Goal: Information Seeking & Learning: Learn about a topic

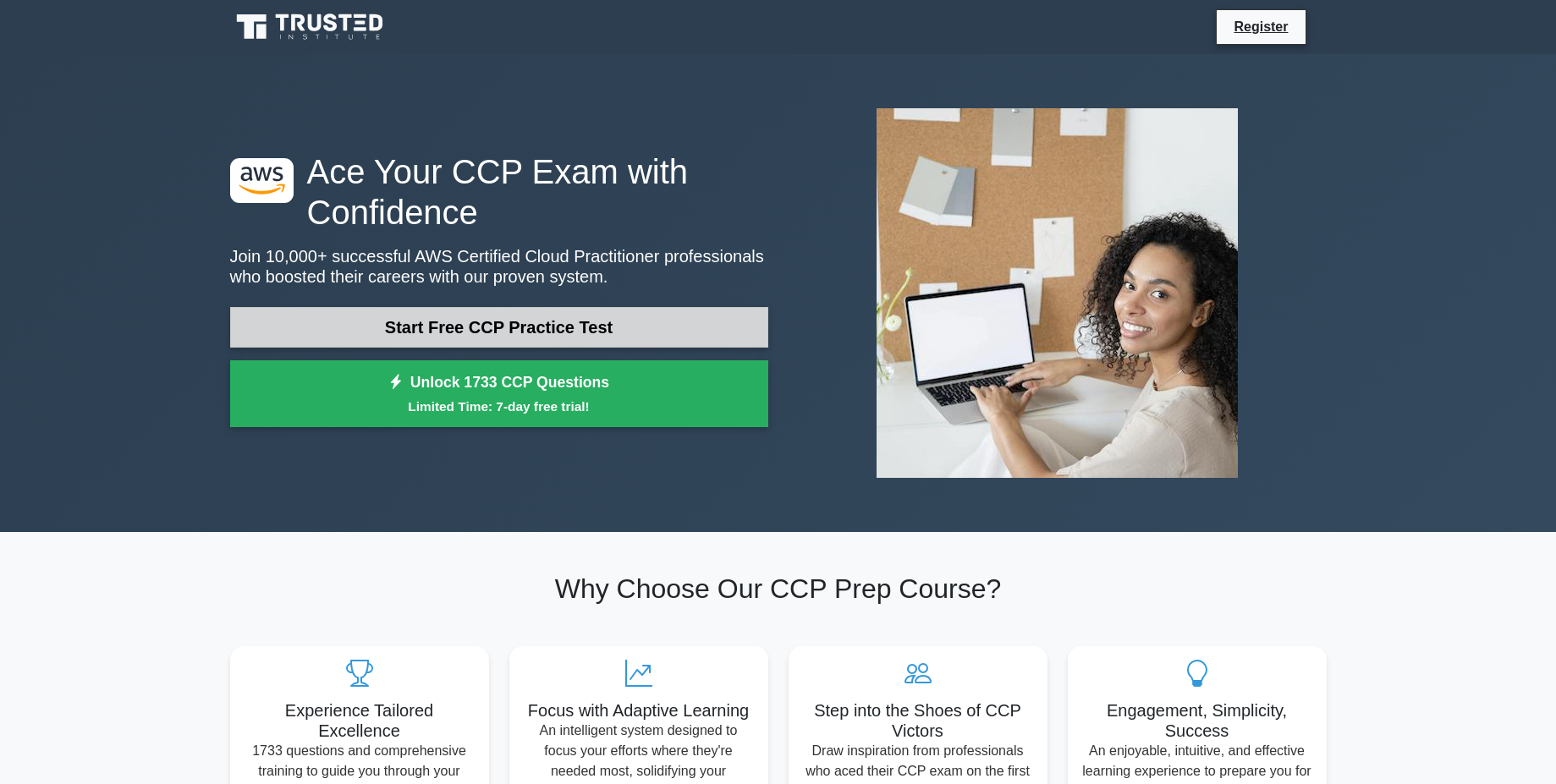
click at [547, 328] on link "Start Free CCP Practice Test" at bounding box center [499, 326] width 538 height 40
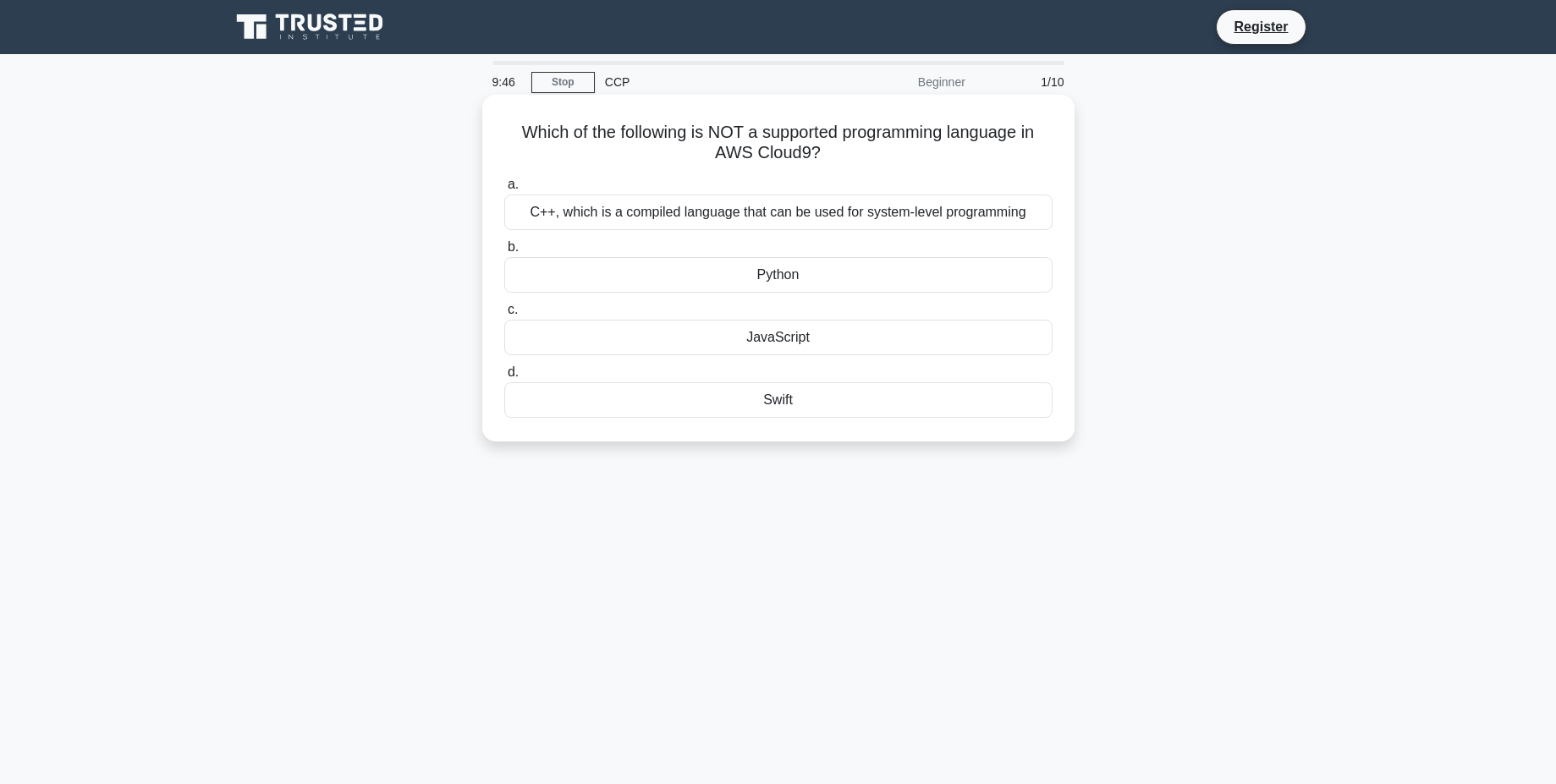
drag, startPoint x: 515, startPoint y: 128, endPoint x: 826, endPoint y: 166, distance: 313.3
click at [826, 166] on div "Which of the following is NOT a supported programming language in AWS Cloud9? .…" at bounding box center [778, 269] width 578 height 333
copy h5 "Which of the following is NOT a supported programming language in AWS Cloud9?"
click at [977, 178] on label "a. C++, which is a compiled language that can be used for system-level programm…" at bounding box center [778, 202] width 548 height 56
click at [504, 179] on input "a. C++, which is a compiled language that can be used for system-level programm…" at bounding box center [504, 184] width 0 height 11
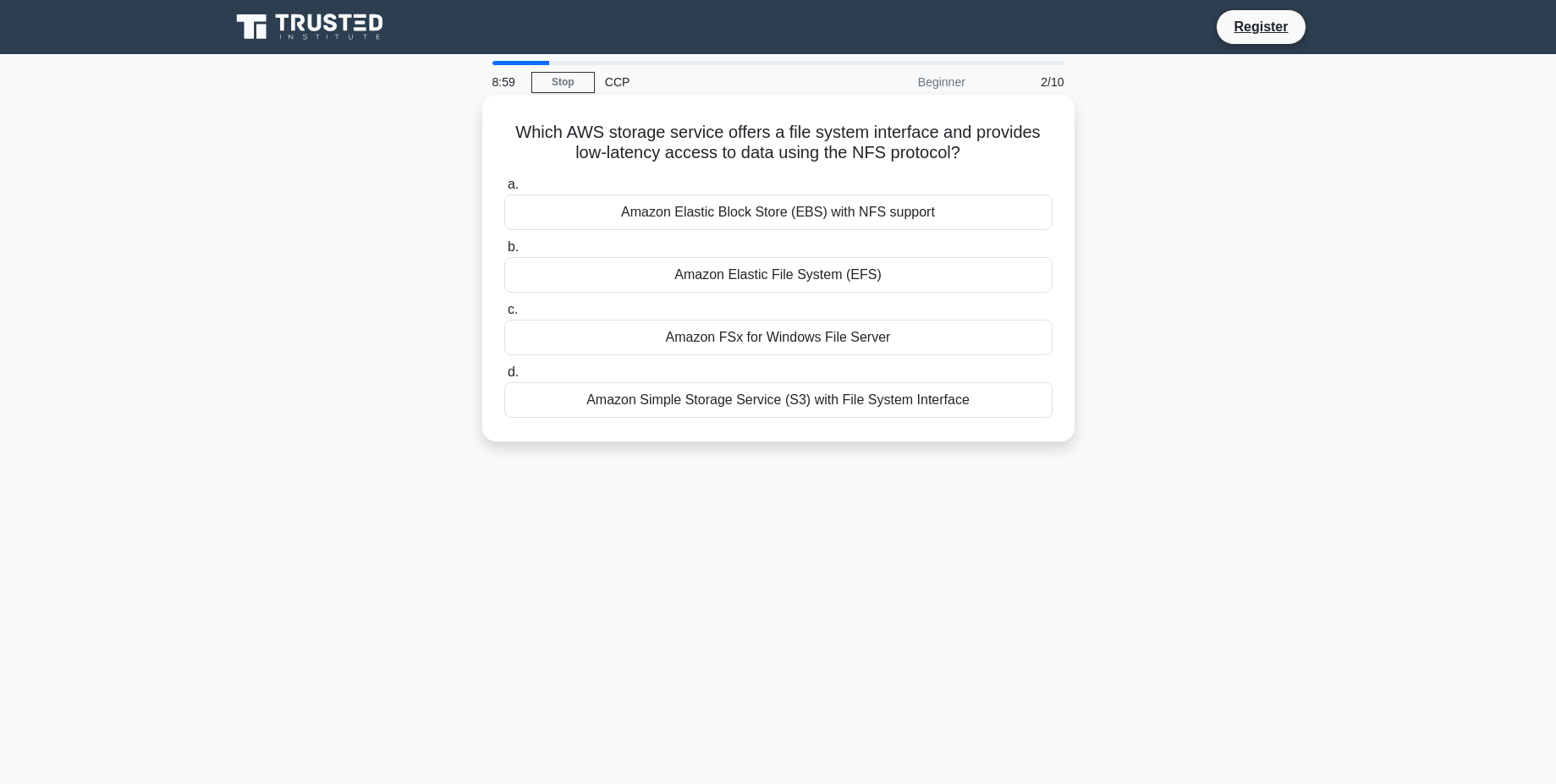
click at [828, 404] on div "Amazon Simple Storage Service (S3) with File System Interface" at bounding box center [778, 400] width 548 height 35
click at [504, 378] on input "d. Amazon Simple Storage Service (S3) with File System Interface" at bounding box center [504, 371] width 0 height 11
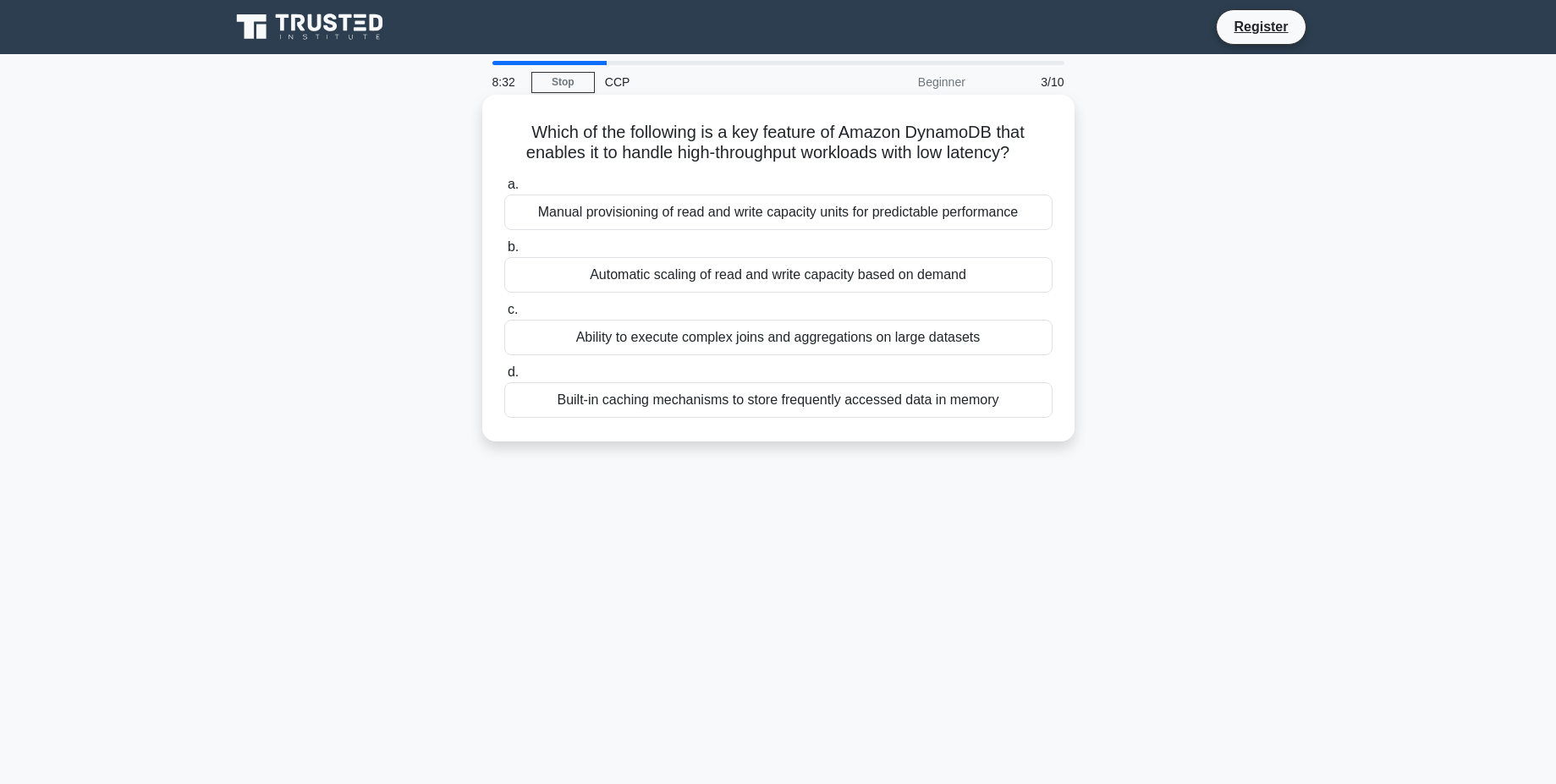
click at [832, 274] on div "Automatic scaling of read and write capacity based on demand" at bounding box center [778, 274] width 548 height 35
click at [504, 253] on input "b. Automatic scaling of read and write capacity based on demand" at bounding box center [504, 247] width 0 height 11
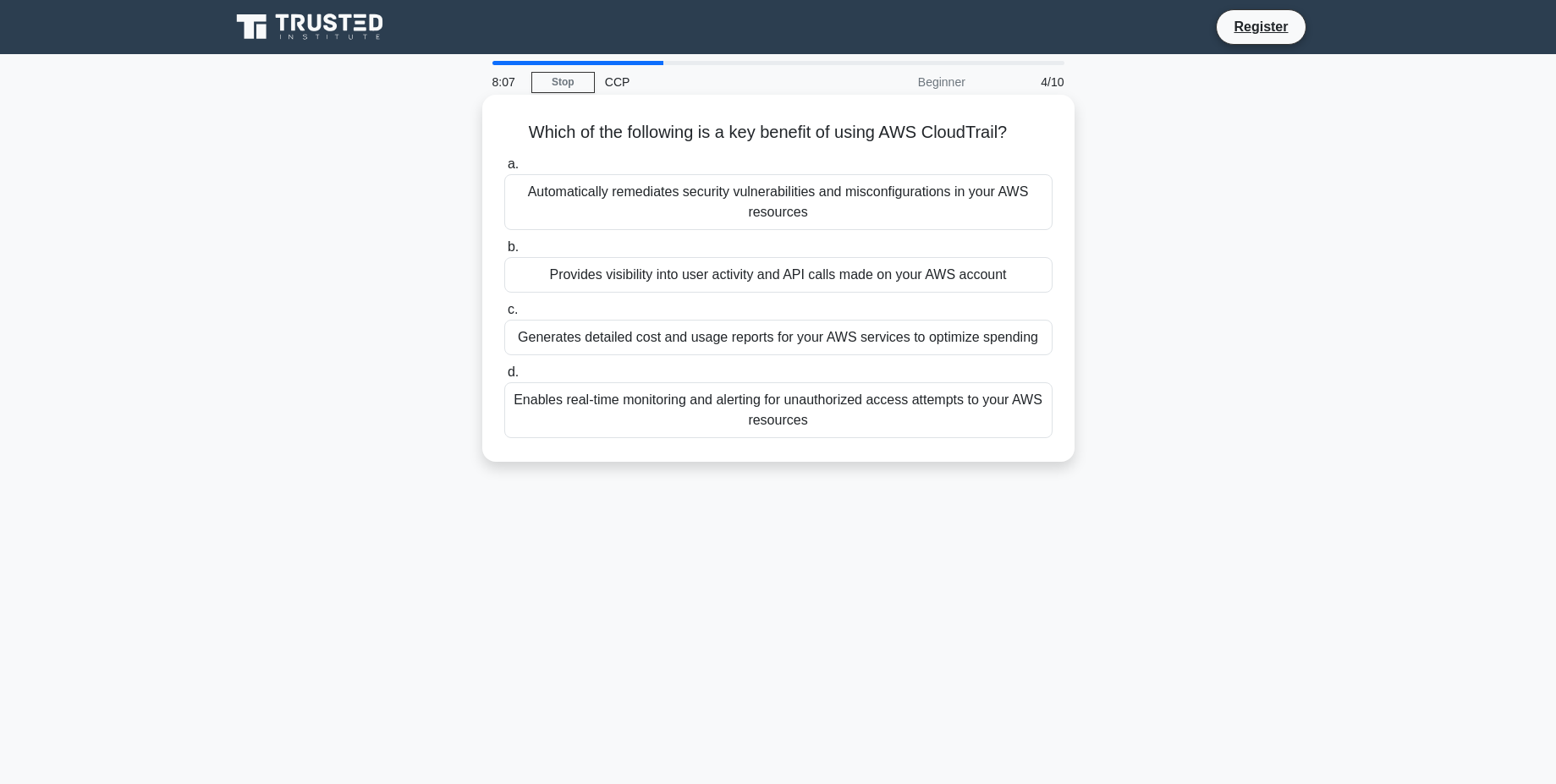
click at [831, 200] on div "Automatically remediates security vulnerabilities and misconfigurations in your…" at bounding box center [778, 202] width 548 height 56
click at [504, 170] on input "a. Automatically remediates security vulnerabilities and misconfigurations in y…" at bounding box center [504, 164] width 0 height 11
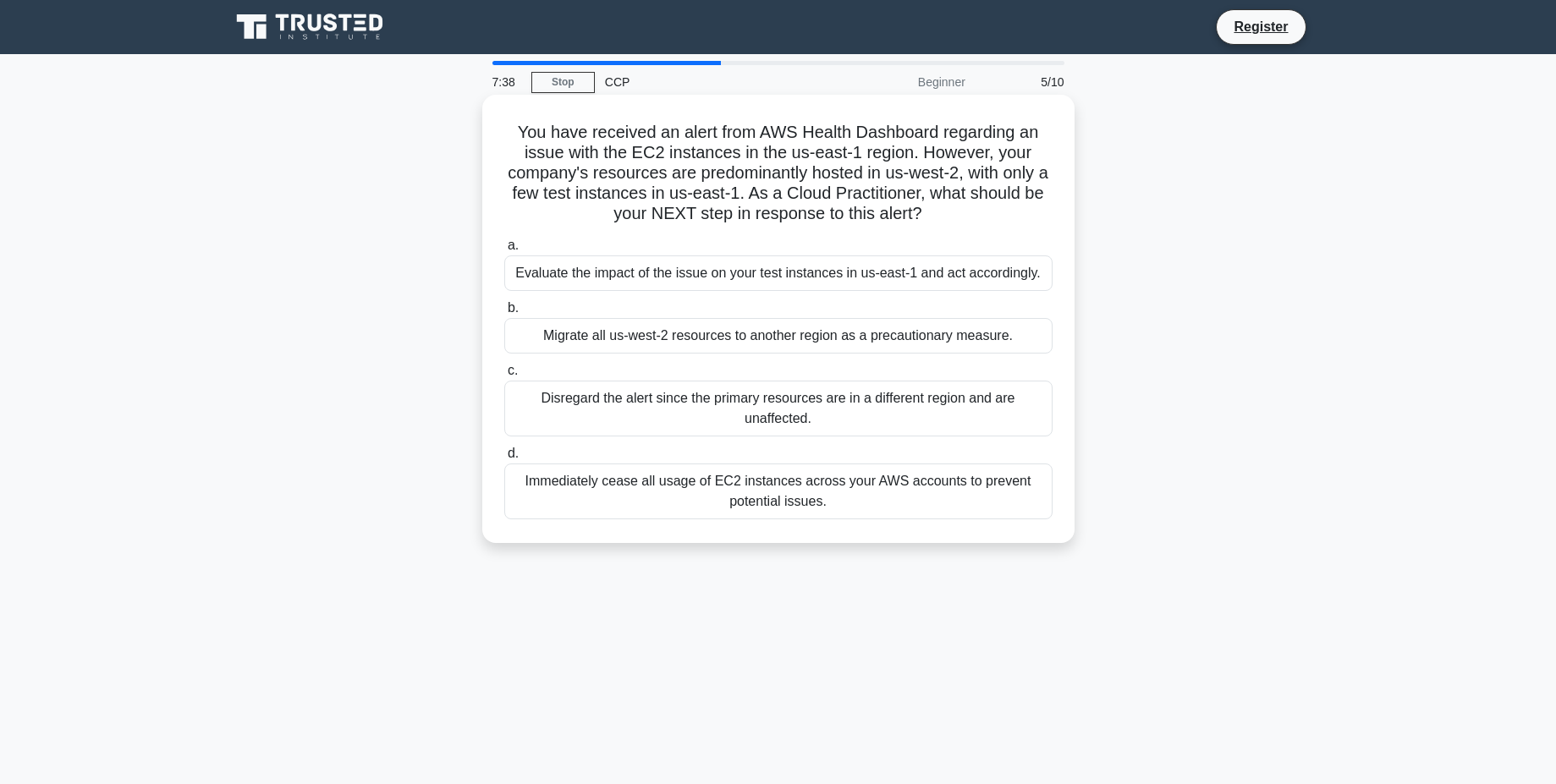
click at [833, 270] on div "Evaluate the impact of the issue on your test instances in us-east-1 and act ac…" at bounding box center [778, 273] width 548 height 35
click at [504, 251] on input "a. Evaluate the impact of the issue on your test instances in us-east-1 and act…" at bounding box center [504, 245] width 0 height 11
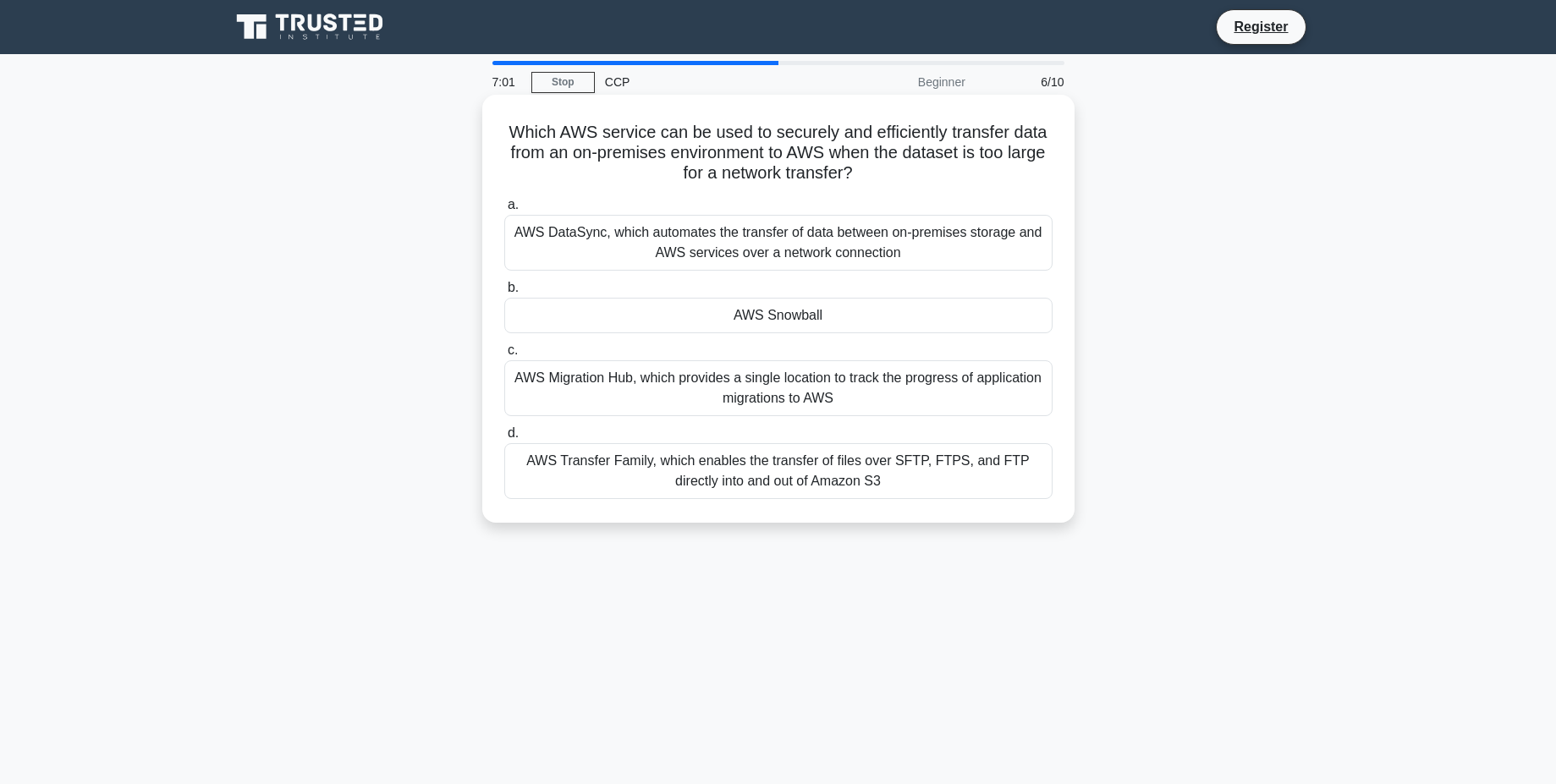
click at [842, 385] on div "AWS Migration Hub, which provides a single location to track the progress of ap…" at bounding box center [778, 388] width 548 height 56
click at [504, 356] on input "c. AWS Migration Hub, which provides a single location to track the progress of…" at bounding box center [504, 350] width 0 height 11
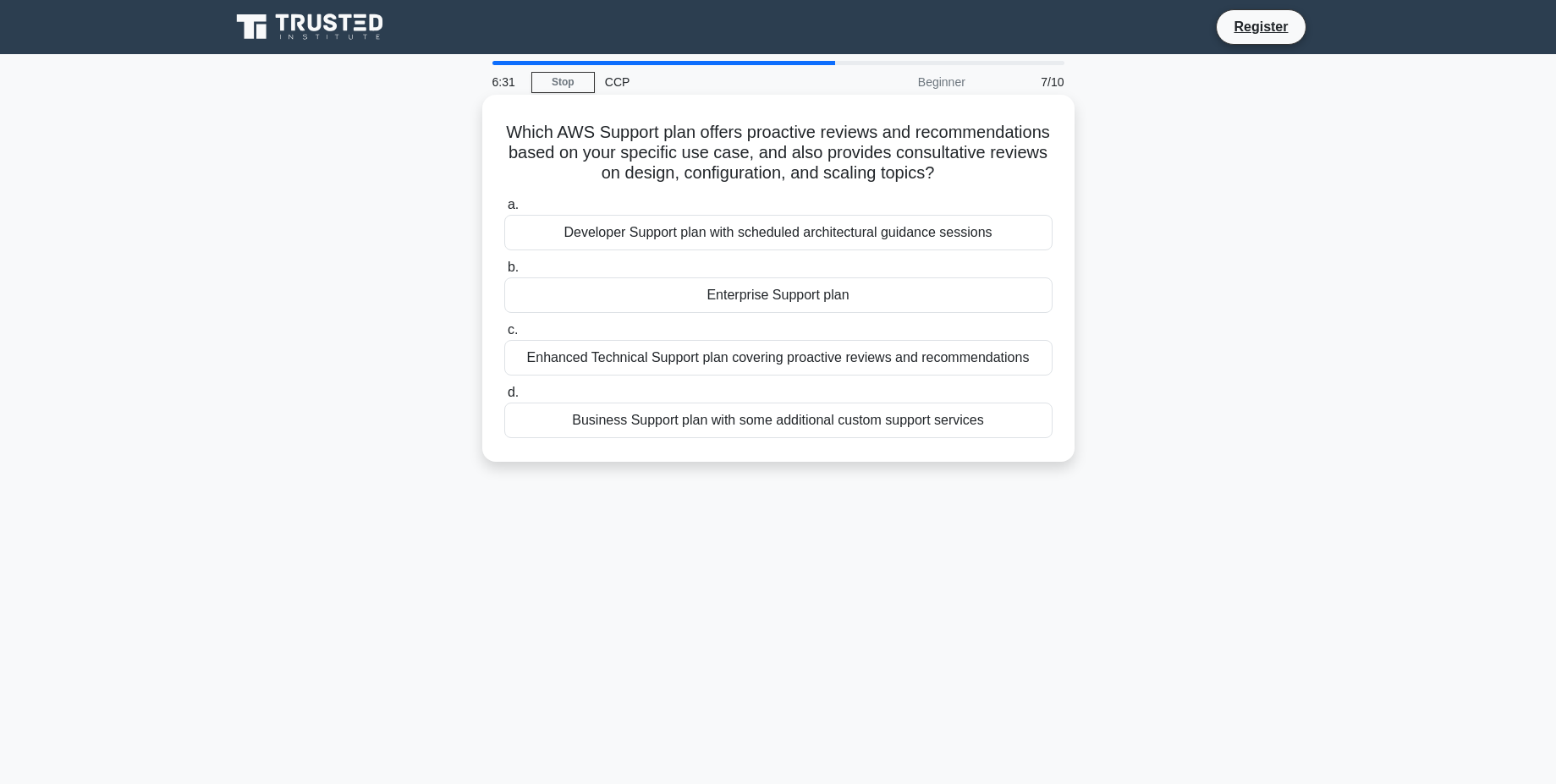
click at [869, 303] on div "Enterprise Support plan" at bounding box center [778, 295] width 548 height 35
click at [504, 273] on input "b. Enterprise Support plan" at bounding box center [504, 267] width 0 height 11
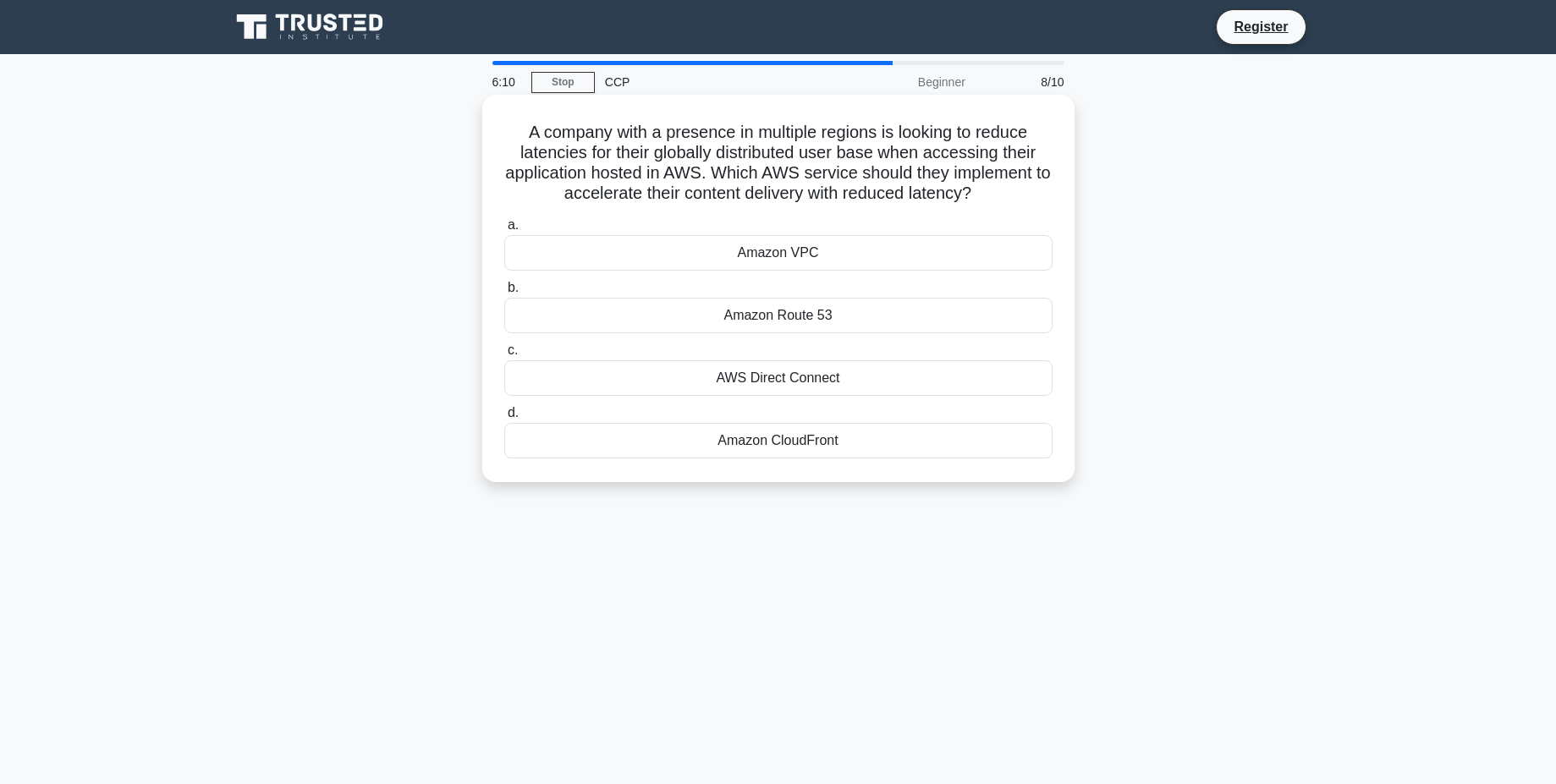
click at [826, 454] on div "Amazon CloudFront" at bounding box center [778, 440] width 548 height 35
click at [504, 418] on input "d. Amazon CloudFront" at bounding box center [504, 413] width 0 height 11
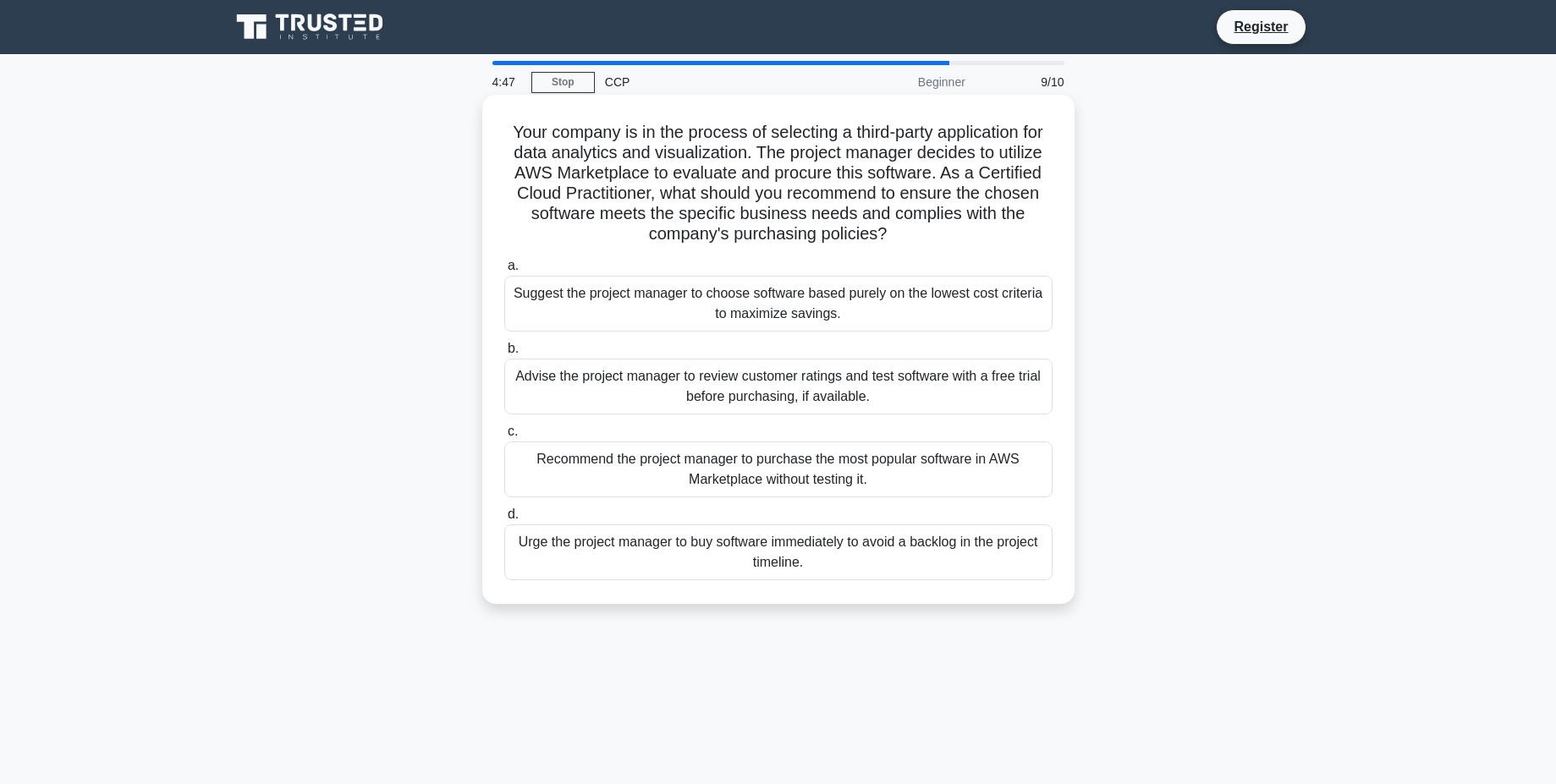
click at [837, 379] on div "Advise the project manager to review customer ratings and test software with a …" at bounding box center [778, 386] width 548 height 56
click at [504, 355] on input "b. Advise the project manager to review customer ratings and test software with…" at bounding box center [504, 348] width 0 height 11
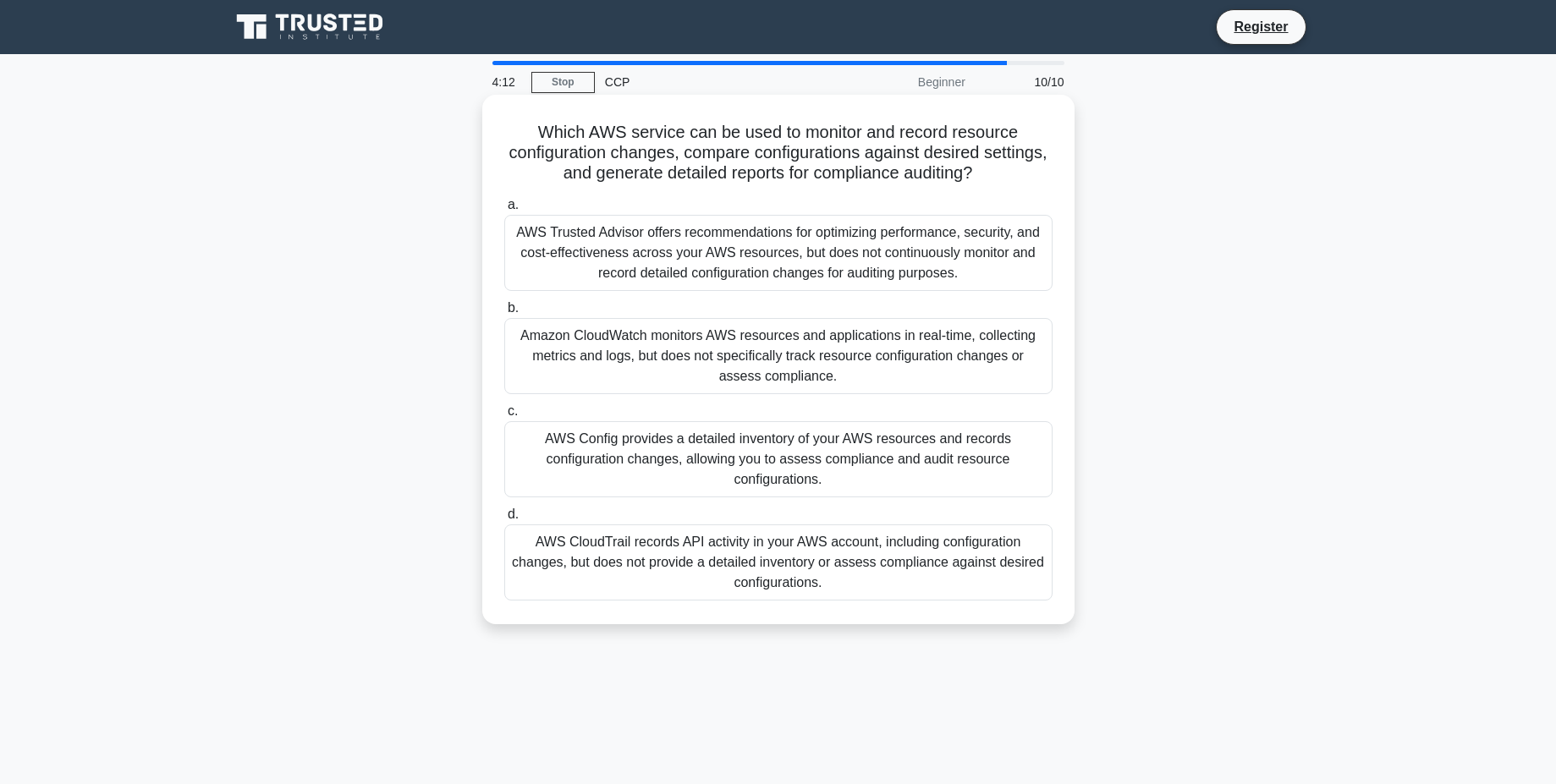
click at [845, 588] on div "AWS CloudTrail records API activity in your AWS account, including configuratio…" at bounding box center [778, 563] width 548 height 76
click at [504, 520] on input "d. AWS CloudTrail records API activity in your AWS account, including configura…" at bounding box center [504, 514] width 0 height 11
